Goal: Information Seeking & Learning: Learn about a topic

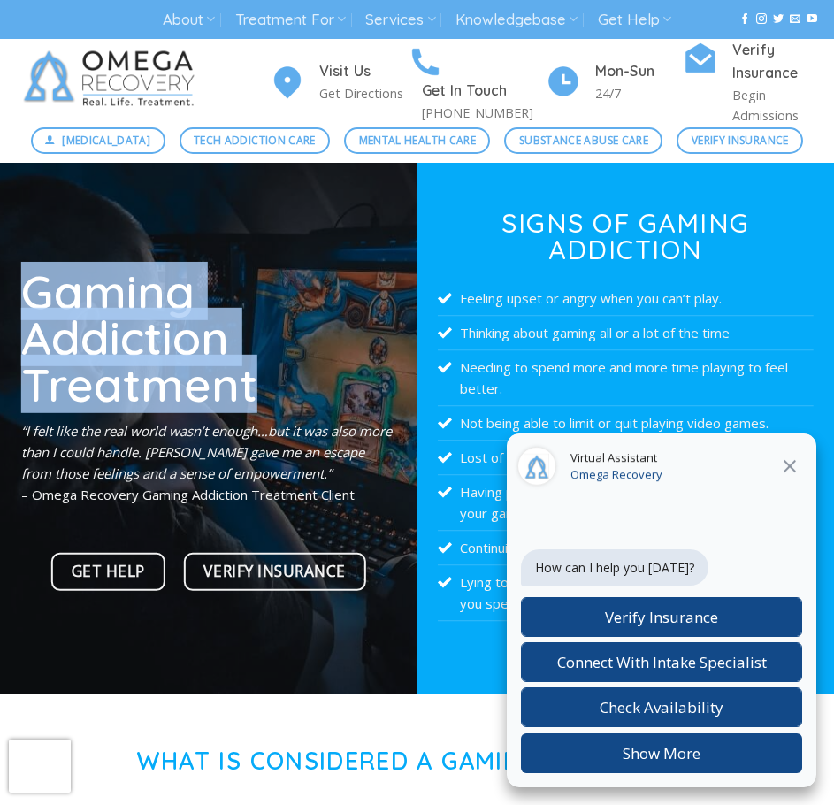
drag, startPoint x: 286, startPoint y: 372, endPoint x: 6, endPoint y: 308, distance: 286.8
click at [6, 308] on div "Gaming Addiction Treatment “I felt like the real world wasn’t enough…but it was…" at bounding box center [208, 428] width 417 height 531
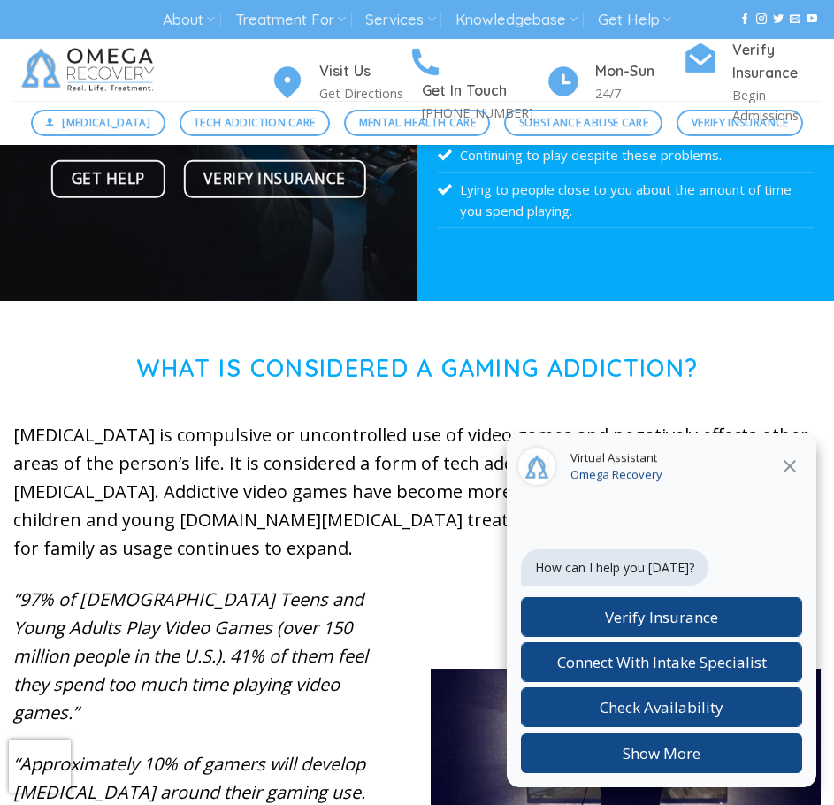
scroll to position [531, 0]
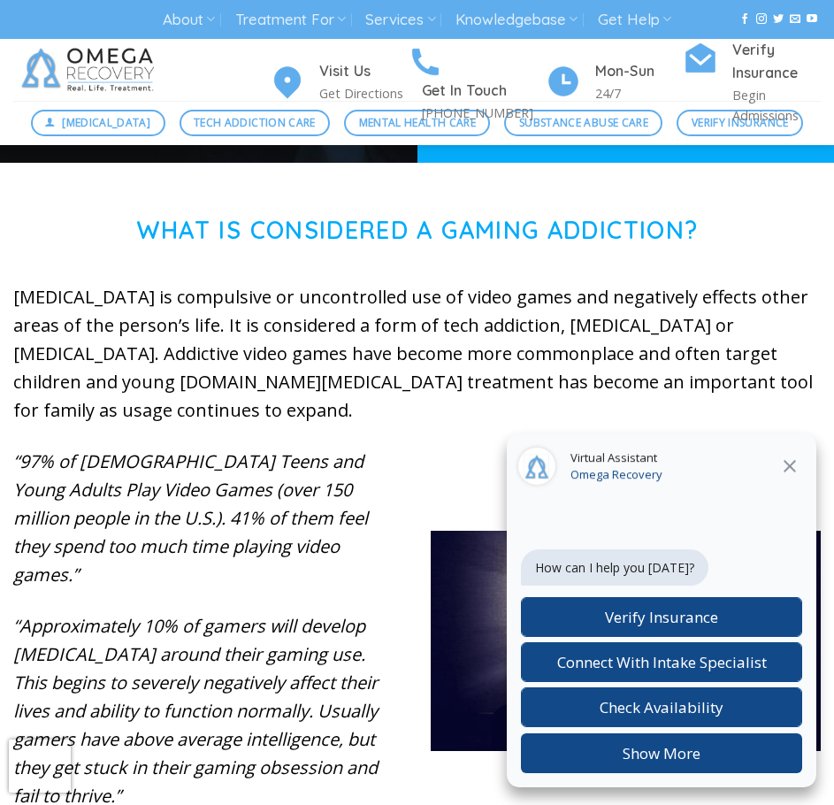
click at [794, 469] on icon "Close" at bounding box center [789, 465] width 21 height 21
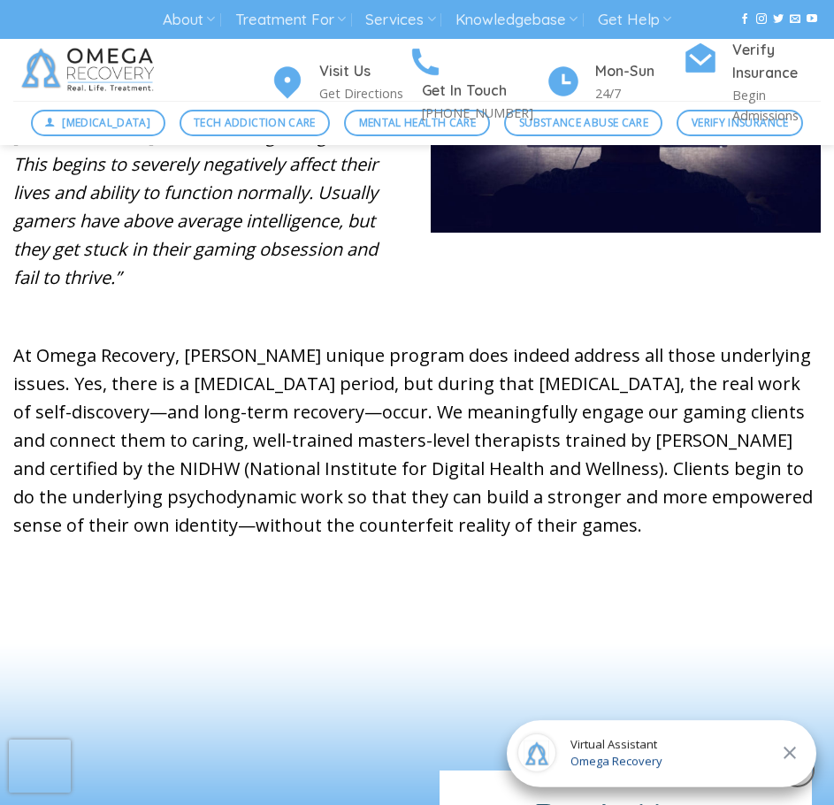
scroll to position [1061, 0]
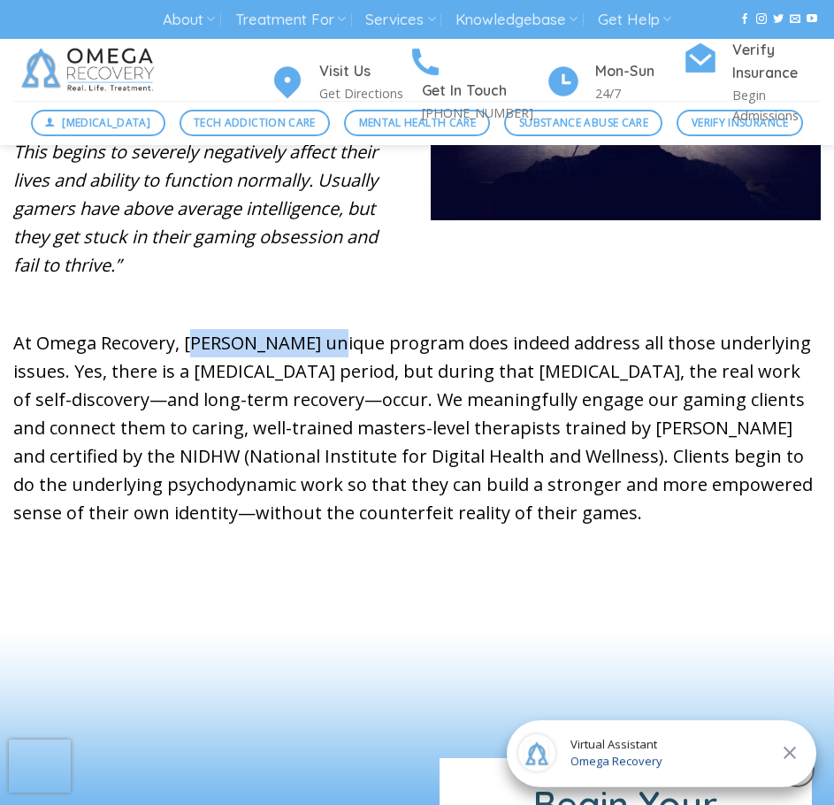
drag, startPoint x: 302, startPoint y: 318, endPoint x: 187, endPoint y: 311, distance: 115.2
click at [187, 329] on p "At Omega Recovery, [PERSON_NAME] unique program does indeed address all those u…" at bounding box center [416, 428] width 807 height 198
copy p "[PERSON_NAME]"
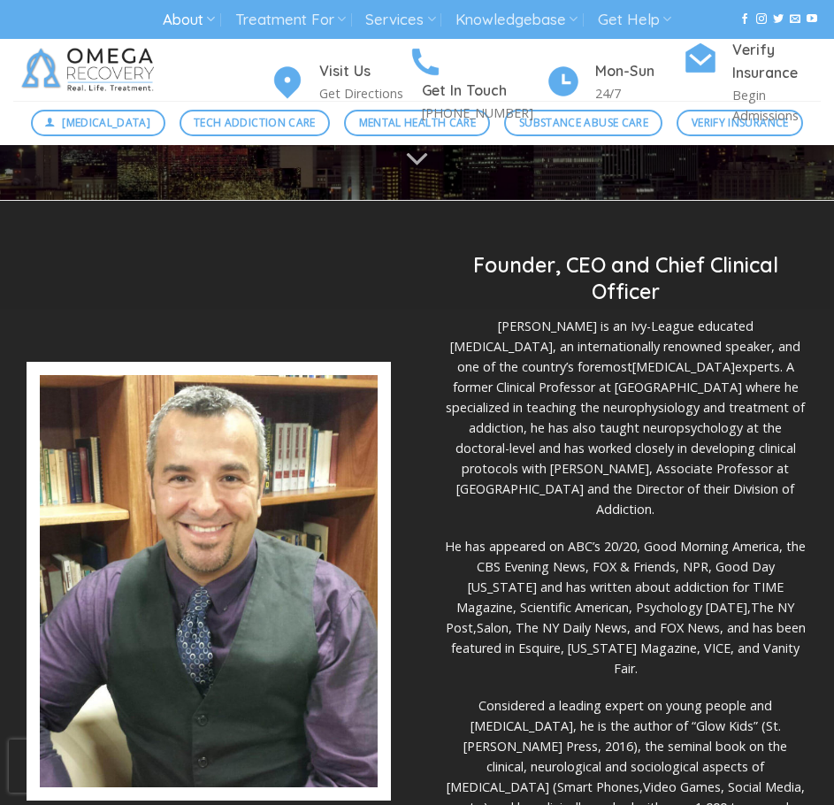
scroll to position [619, 0]
